Goal: Information Seeking & Learning: Learn about a topic

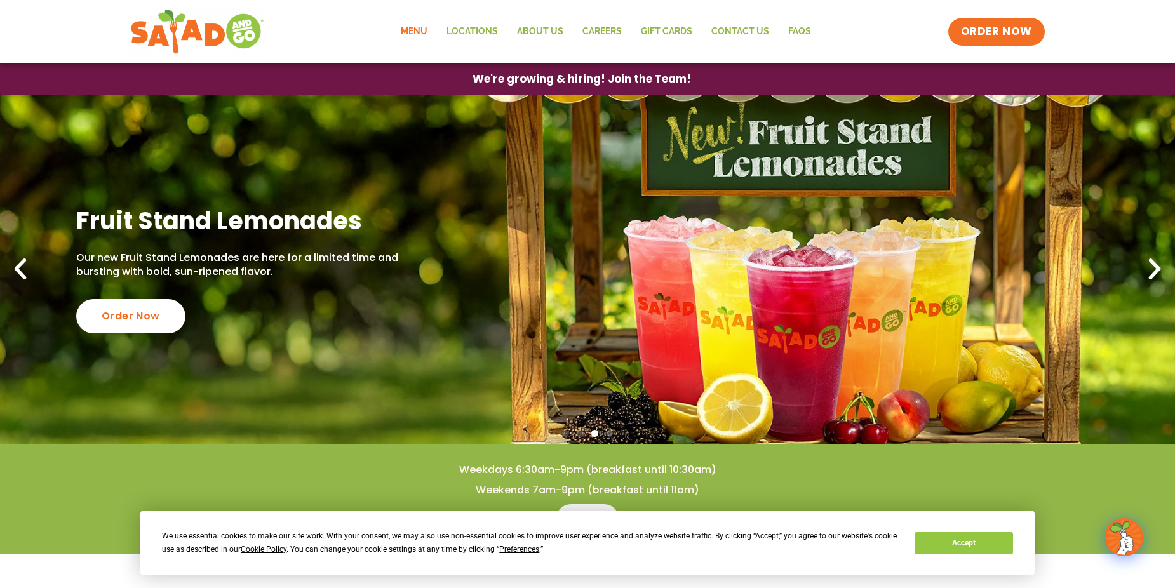
click at [420, 37] on link "Menu" at bounding box center [414, 31] width 46 height 29
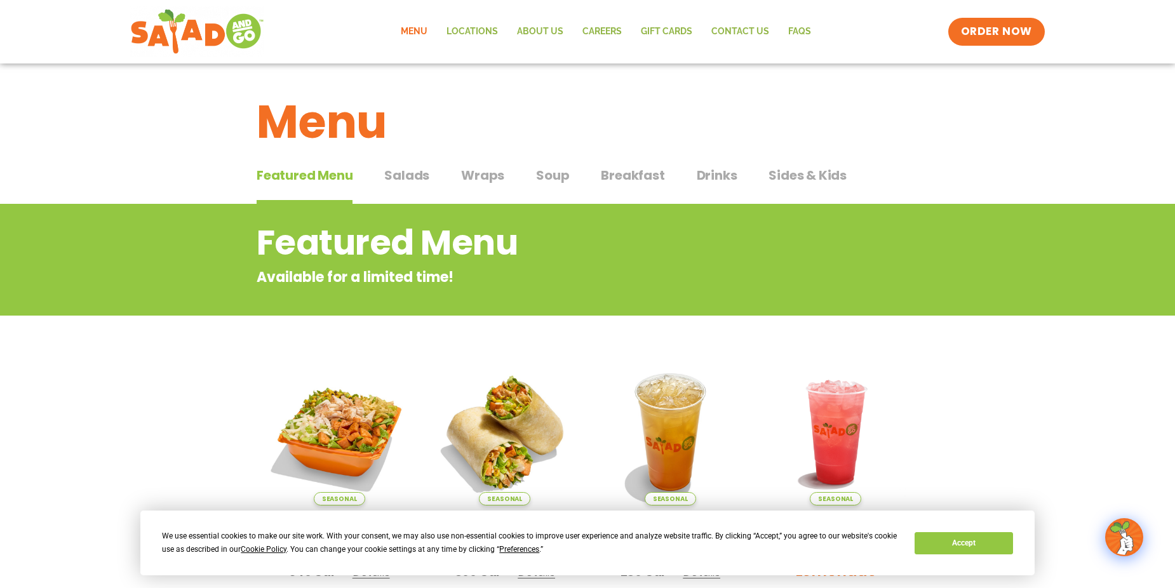
click at [412, 175] on span "Salads" at bounding box center [406, 175] width 45 height 19
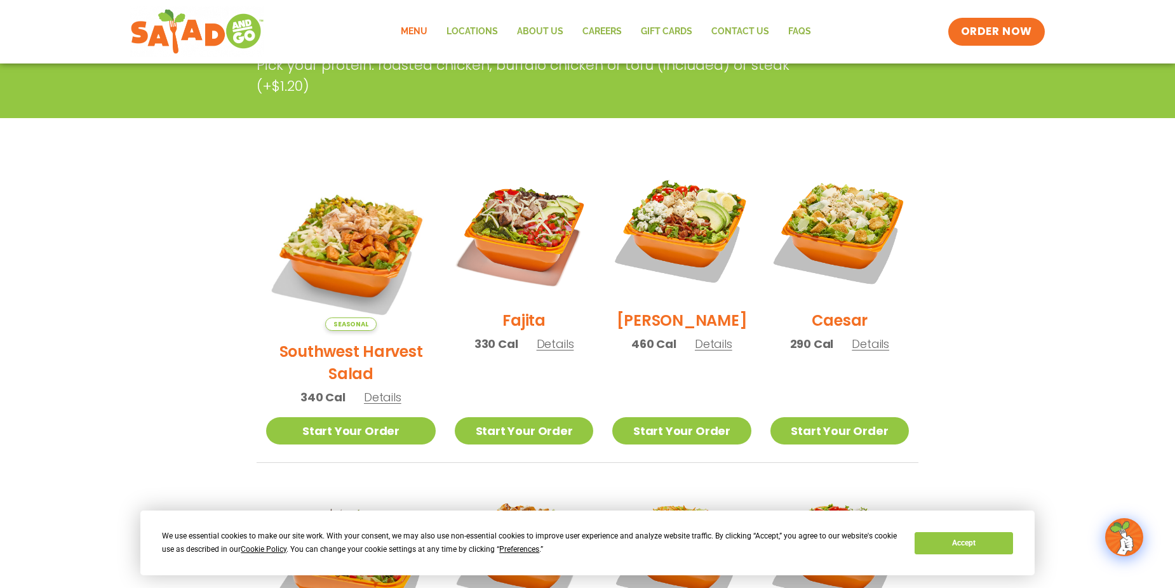
scroll to position [318, 0]
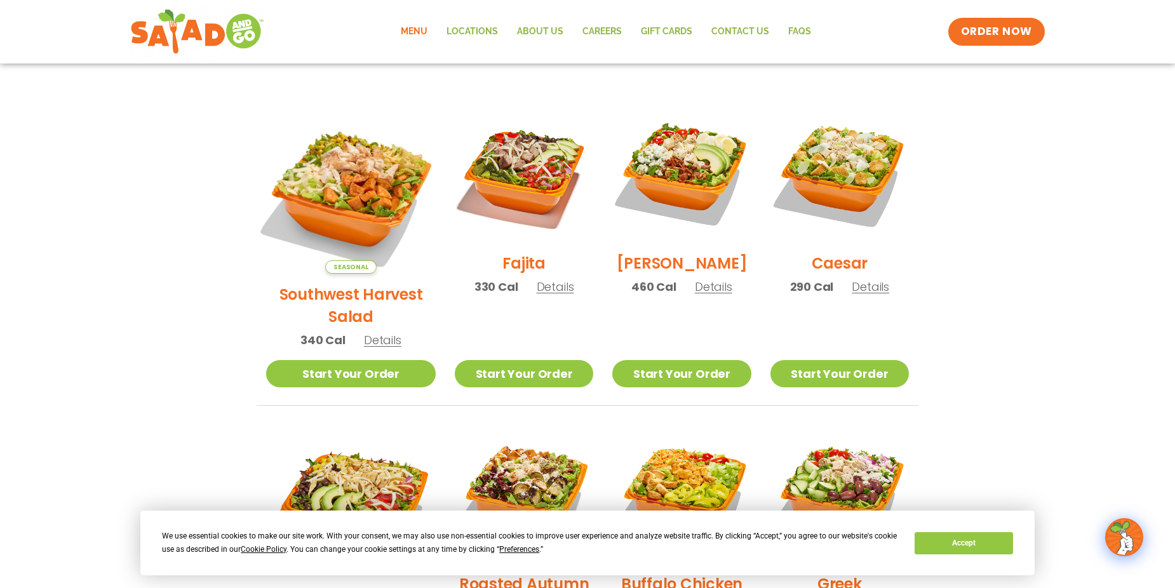
click at [327, 193] on img at bounding box center [351, 189] width 199 height 199
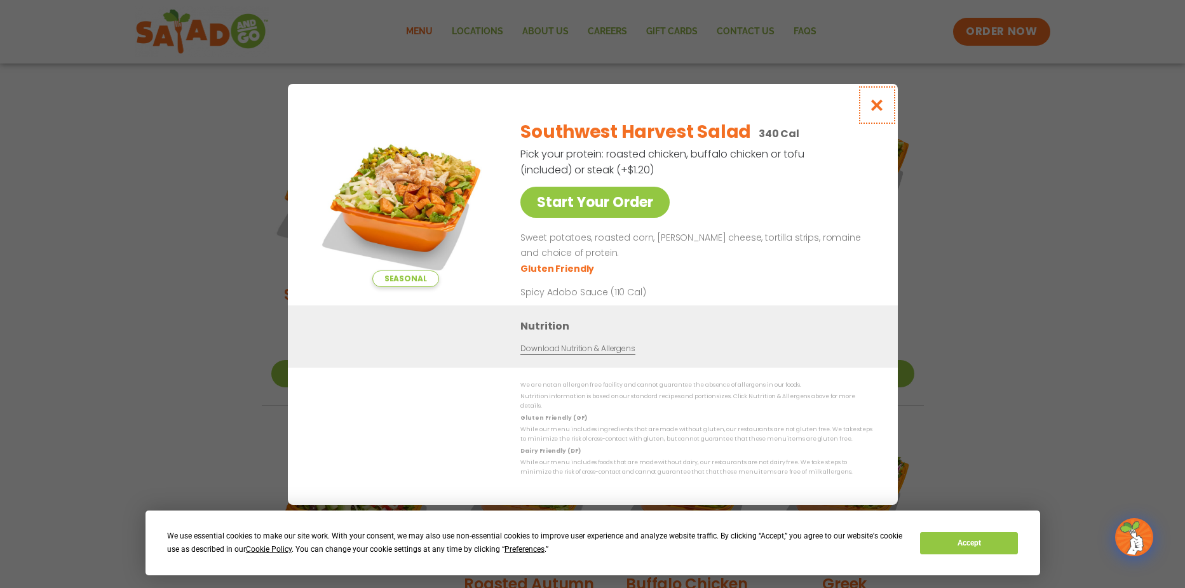
click at [873, 109] on icon "Close modal" at bounding box center [876, 104] width 16 height 13
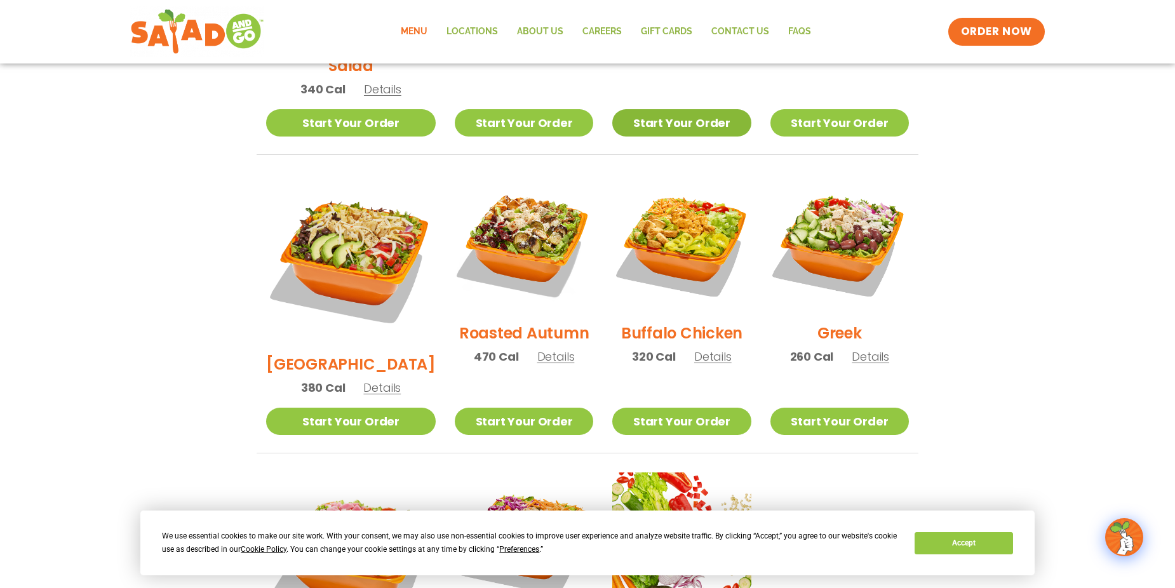
scroll to position [572, 0]
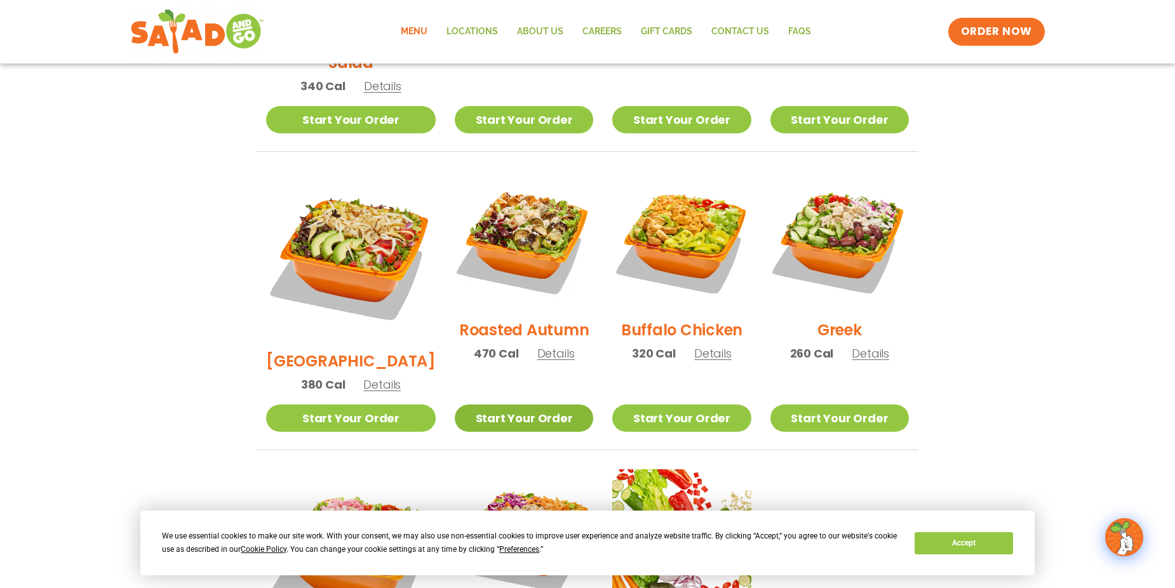
click at [495, 405] on link "Start Your Order" at bounding box center [524, 418] width 138 height 27
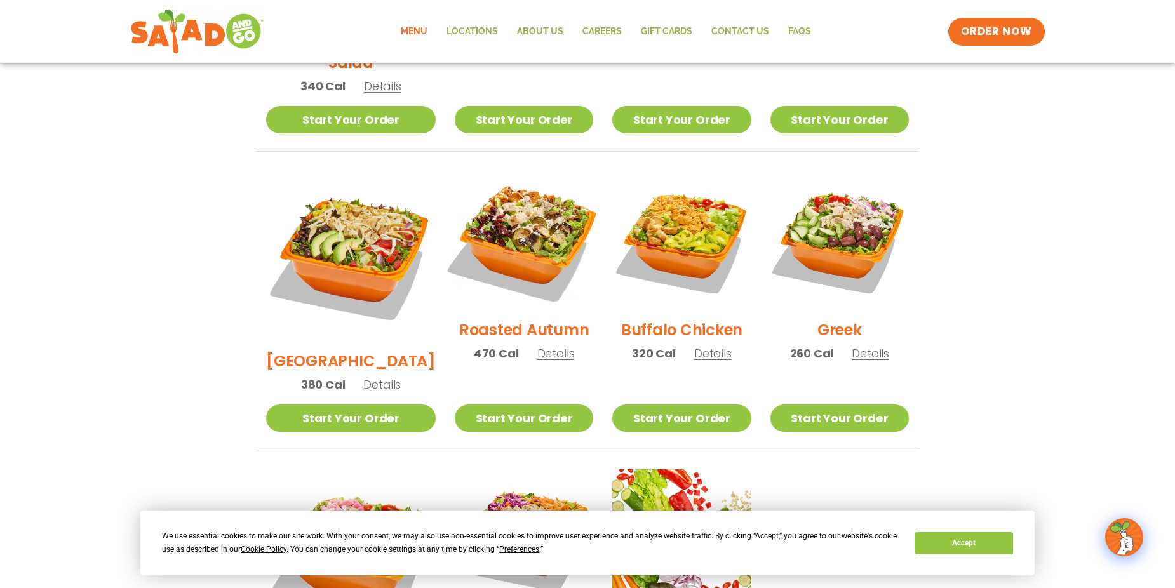
click at [514, 226] on img at bounding box center [524, 240] width 163 height 163
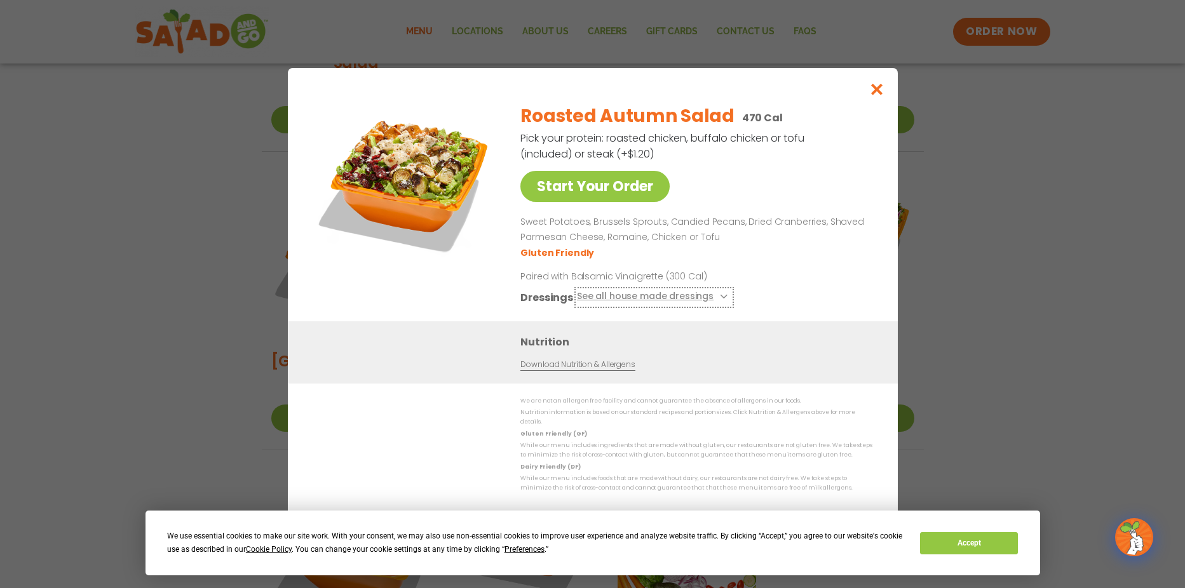
click at [720, 299] on icon at bounding box center [722, 296] width 5 height 5
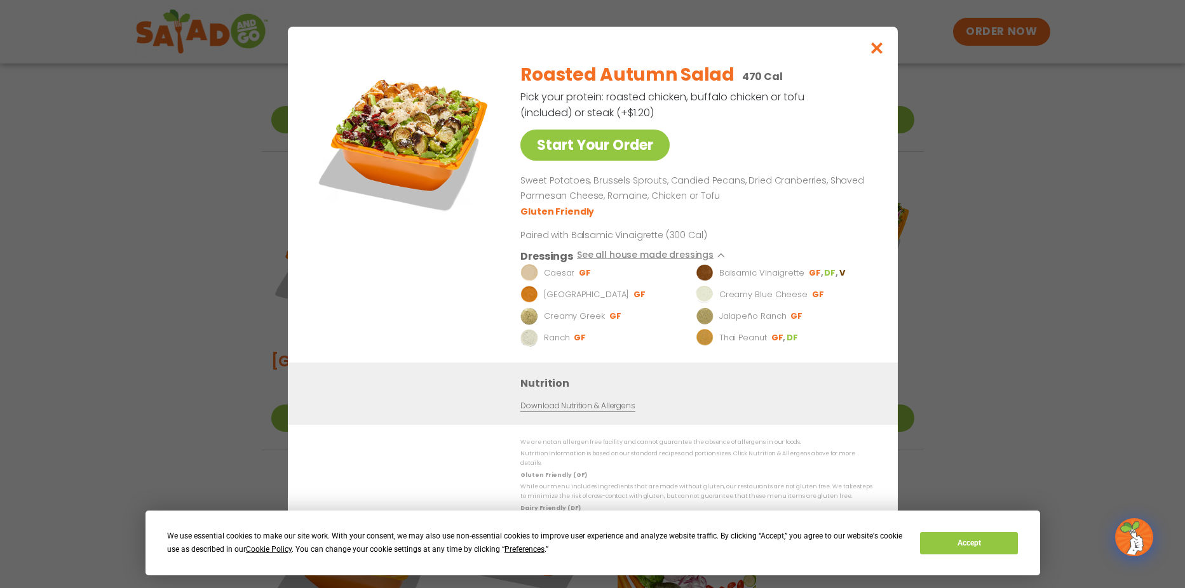
click at [531, 344] on img at bounding box center [529, 337] width 18 height 18
click at [879, 51] on icon "Close modal" at bounding box center [876, 47] width 16 height 13
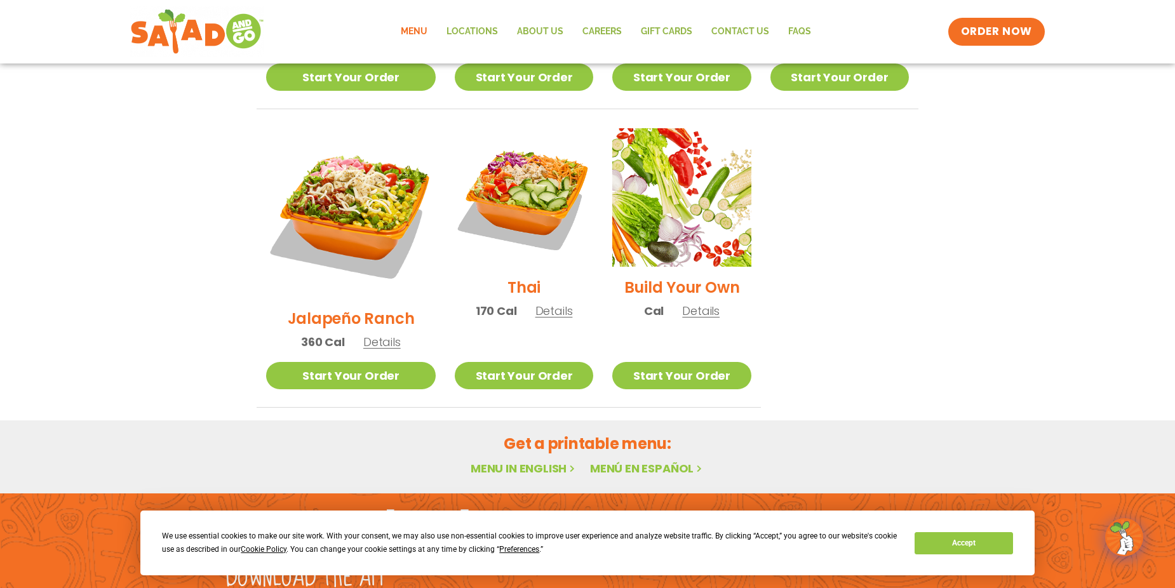
scroll to position [943, 0]
